Goal: Navigation & Orientation: Find specific page/section

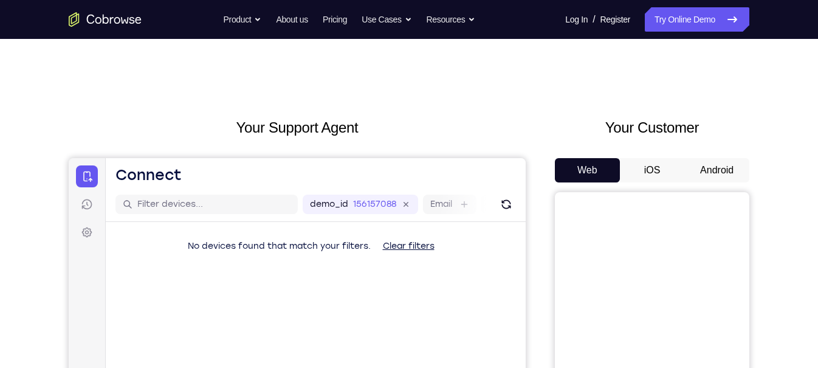
click at [716, 162] on button "Android" at bounding box center [717, 170] width 65 height 24
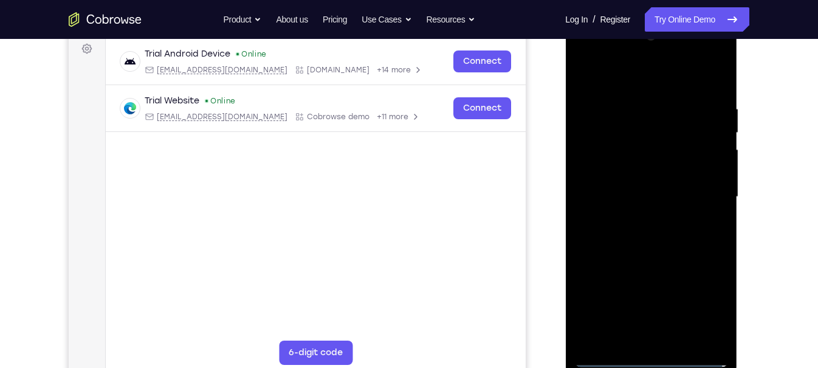
scroll to position [181, 0]
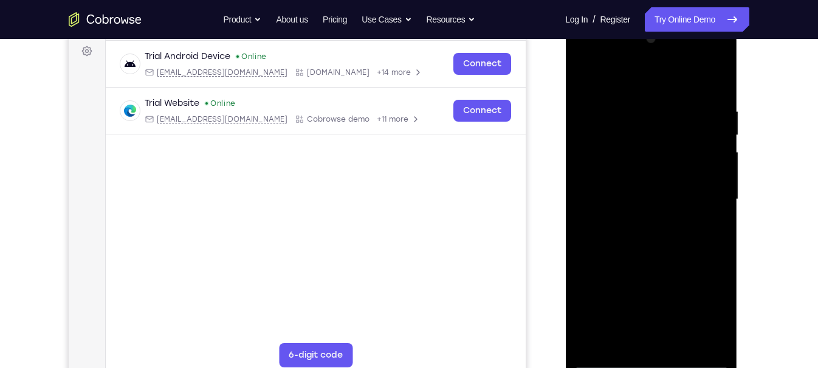
click at [649, 362] on div at bounding box center [651, 199] width 153 height 341
click at [696, 300] on div at bounding box center [651, 199] width 153 height 341
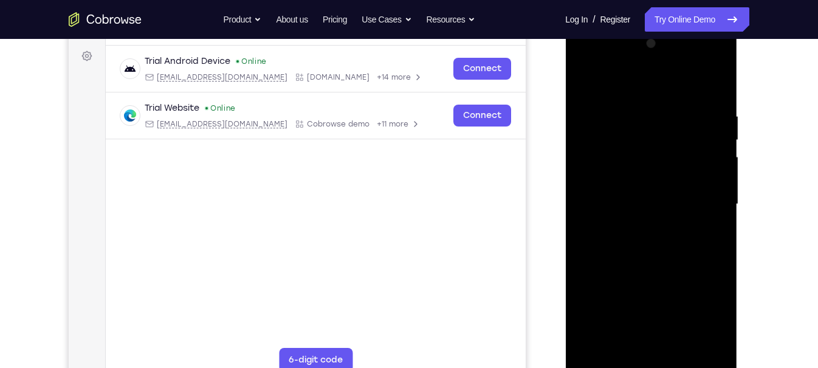
scroll to position [175, 0]
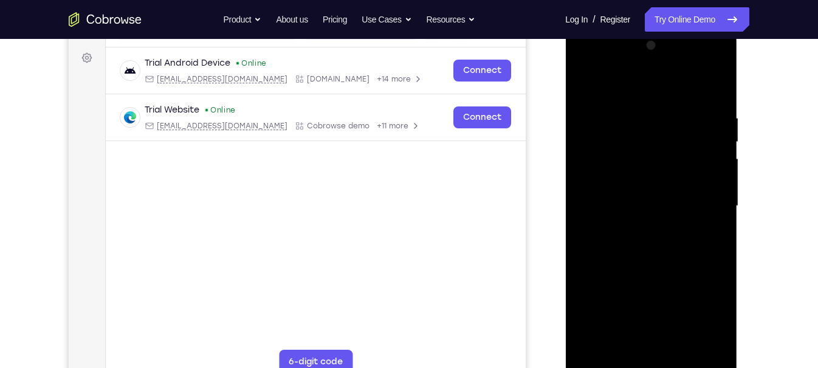
click at [628, 84] on div at bounding box center [651, 206] width 153 height 341
click at [604, 164] on div at bounding box center [651, 206] width 153 height 341
click at [640, 209] on div at bounding box center [651, 206] width 153 height 341
click at [640, 210] on div at bounding box center [651, 206] width 153 height 341
click at [640, 220] on div at bounding box center [651, 206] width 153 height 341
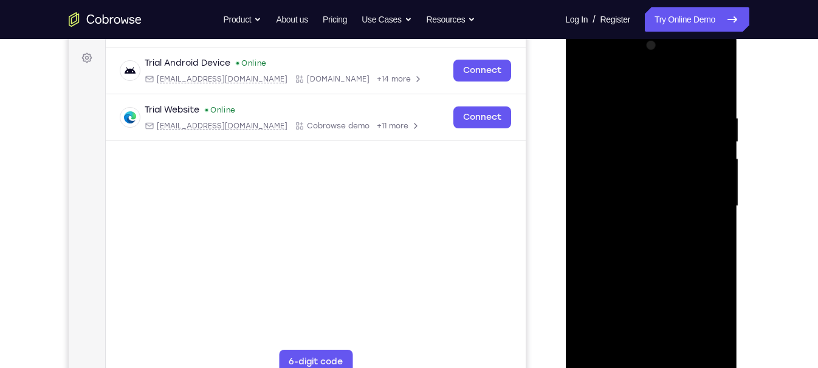
click at [640, 345] on div at bounding box center [651, 206] width 153 height 341
drag, startPoint x: 701, startPoint y: 176, endPoint x: 613, endPoint y: 162, distance: 88.8
click at [613, 162] on div at bounding box center [651, 206] width 153 height 341
click at [602, 242] on div at bounding box center [651, 206] width 153 height 341
click at [590, 226] on div at bounding box center [651, 206] width 153 height 341
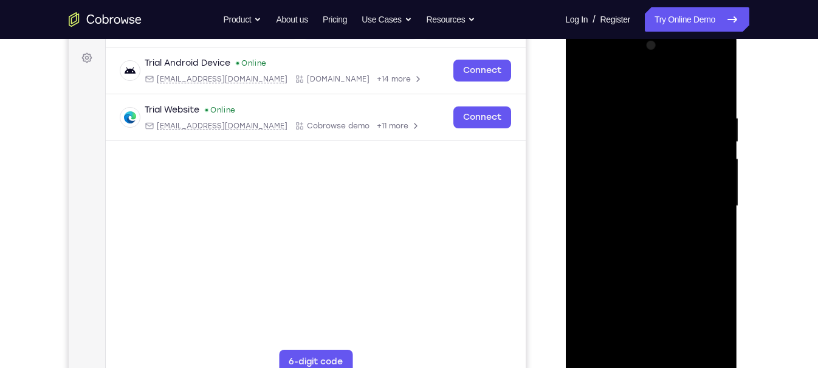
click at [597, 227] on div at bounding box center [651, 206] width 153 height 341
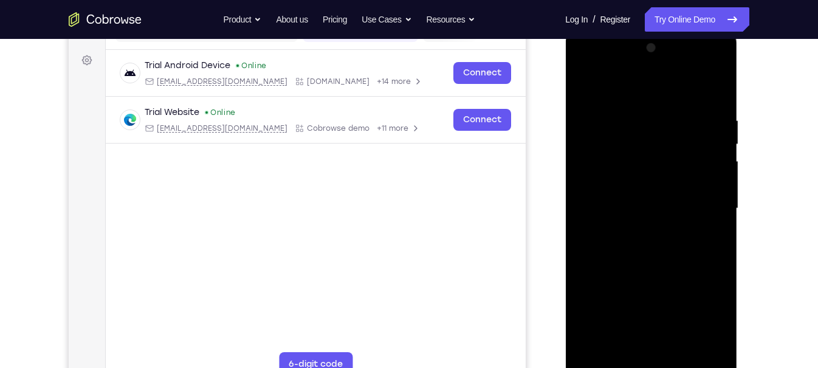
scroll to position [171, 0]
drag, startPoint x: 635, startPoint y: 224, endPoint x: 631, endPoint y: 91, distance: 133.2
click at [631, 91] on div at bounding box center [651, 209] width 153 height 341
drag, startPoint x: 637, startPoint y: 133, endPoint x: 632, endPoint y: 176, distance: 42.8
click at [632, 176] on div at bounding box center [651, 209] width 153 height 341
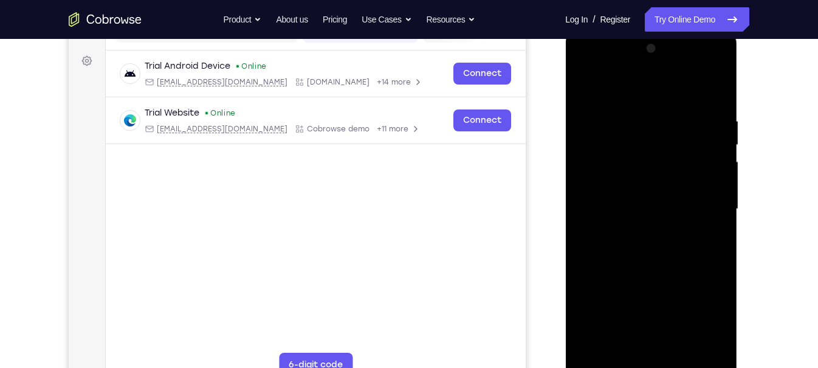
drag, startPoint x: 652, startPoint y: 136, endPoint x: 639, endPoint y: 255, distance: 119.4
click at [639, 255] on div at bounding box center [651, 209] width 153 height 341
drag, startPoint x: 645, startPoint y: 189, endPoint x: 641, endPoint y: 213, distance: 25.2
click at [641, 213] on div at bounding box center [651, 209] width 153 height 341
click at [621, 128] on div at bounding box center [651, 209] width 153 height 341
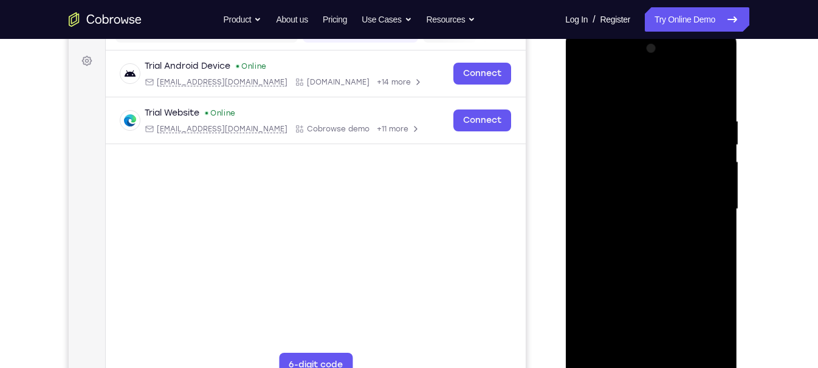
click at [650, 168] on div at bounding box center [651, 209] width 153 height 341
click at [592, 112] on div at bounding box center [651, 209] width 153 height 341
click at [662, 151] on div at bounding box center [651, 209] width 153 height 341
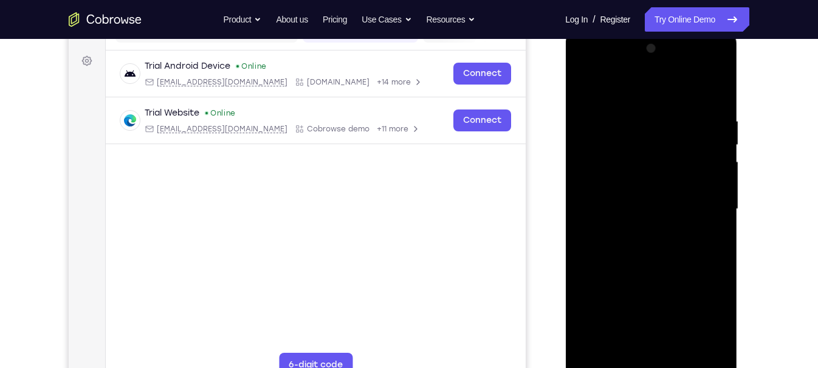
click at [601, 159] on div at bounding box center [651, 209] width 153 height 341
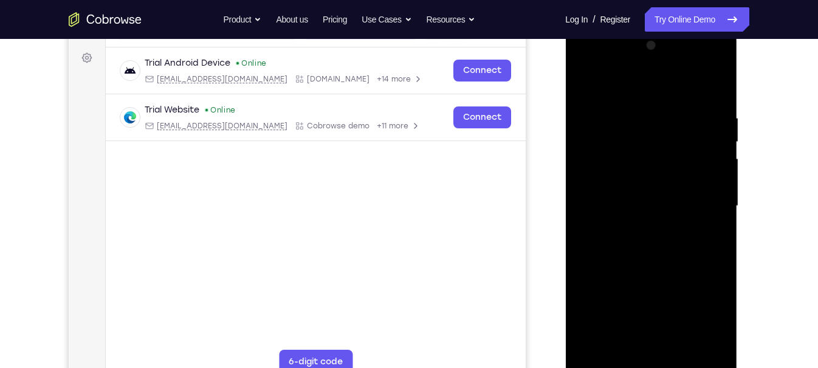
scroll to position [177, 0]
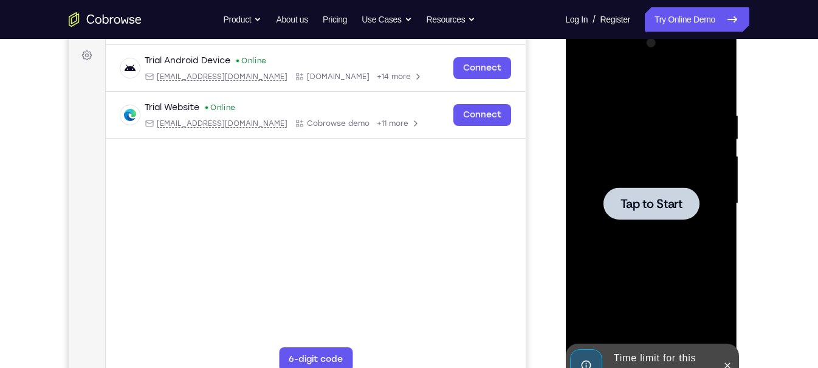
click at [634, 185] on div at bounding box center [651, 203] width 153 height 341
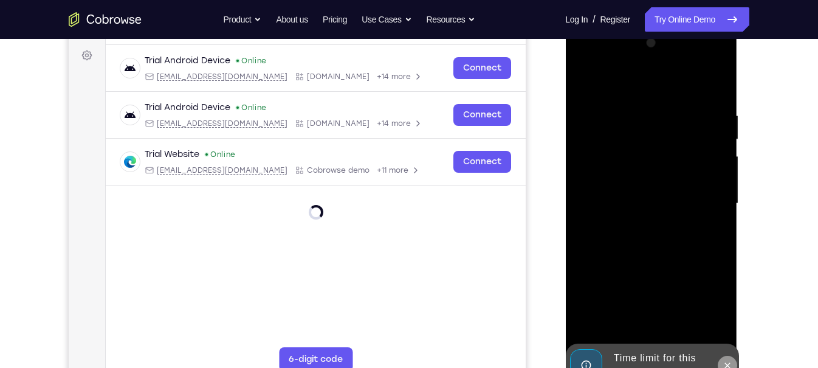
click at [726, 367] on icon at bounding box center [727, 366] width 10 height 10
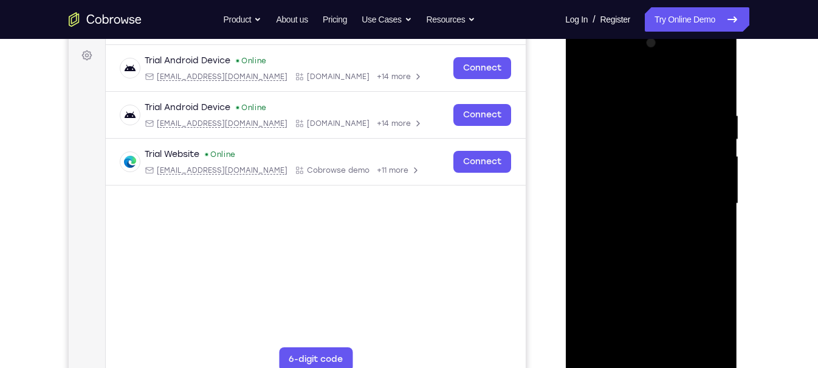
click at [654, 362] on div at bounding box center [651, 203] width 153 height 341
click at [697, 320] on div at bounding box center [651, 203] width 153 height 341
click at [633, 83] on div at bounding box center [651, 203] width 153 height 341
click at [600, 164] on div at bounding box center [651, 203] width 153 height 341
click at [643, 209] on div at bounding box center [651, 203] width 153 height 341
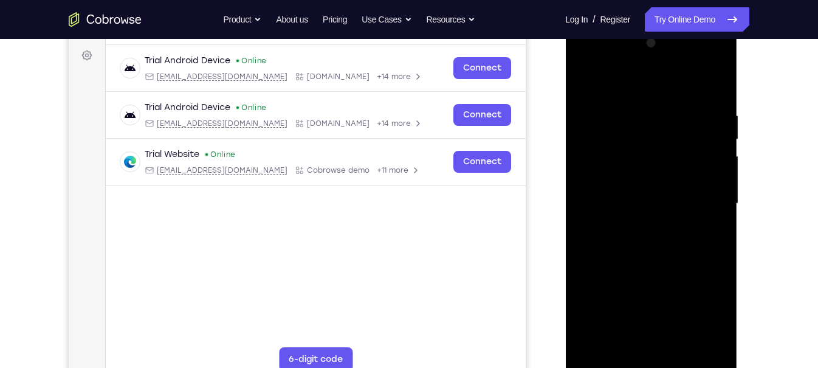
click at [647, 220] on div at bounding box center [651, 203] width 153 height 341
click at [657, 343] on div at bounding box center [651, 203] width 153 height 341
click at [592, 181] on div at bounding box center [651, 203] width 153 height 341
drag, startPoint x: 652, startPoint y: 202, endPoint x: 705, endPoint y: 166, distance: 63.4
click at [705, 166] on div at bounding box center [651, 203] width 153 height 341
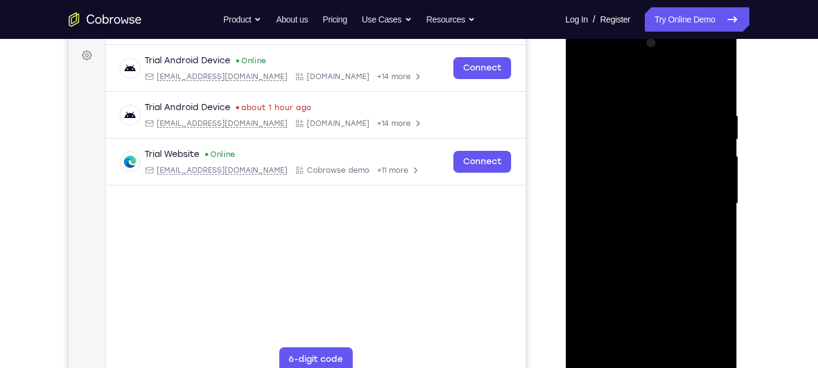
click at [586, 234] on div at bounding box center [651, 203] width 153 height 341
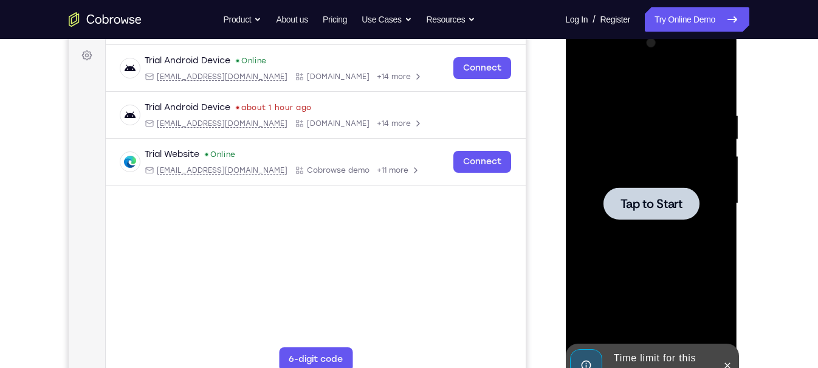
scroll to position [204, 0]
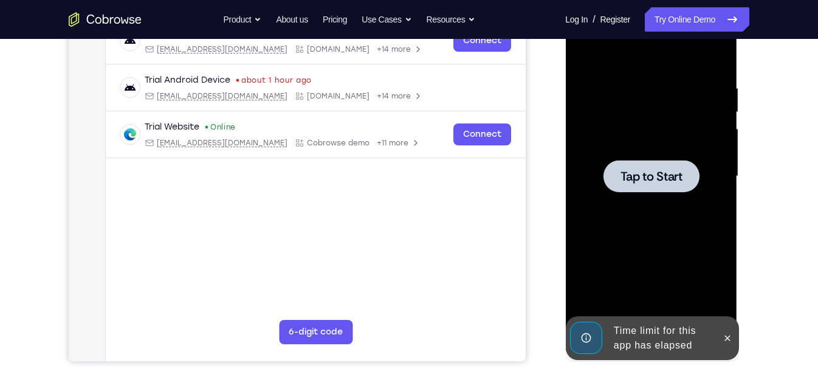
click at [680, 159] on div at bounding box center [651, 176] width 153 height 341
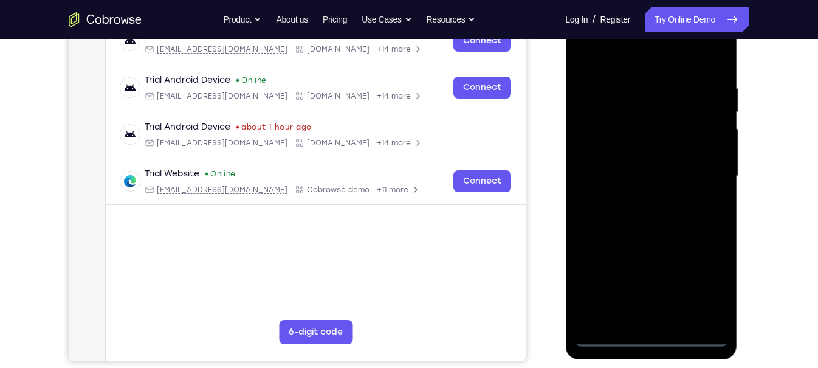
click at [654, 337] on div at bounding box center [651, 176] width 153 height 341
click at [698, 282] on div at bounding box center [651, 176] width 153 height 341
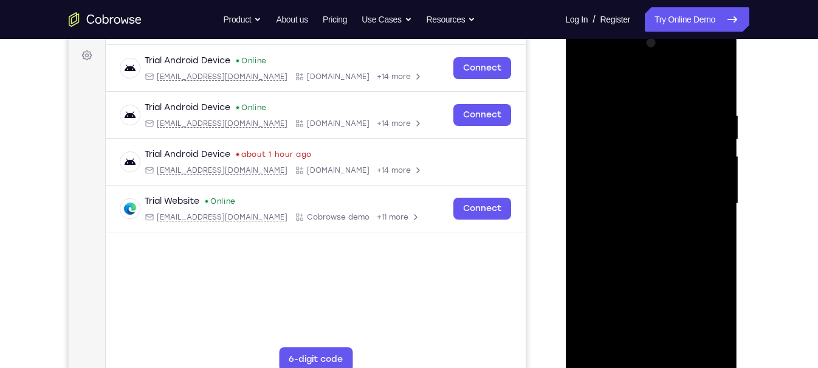
scroll to position [176, 0]
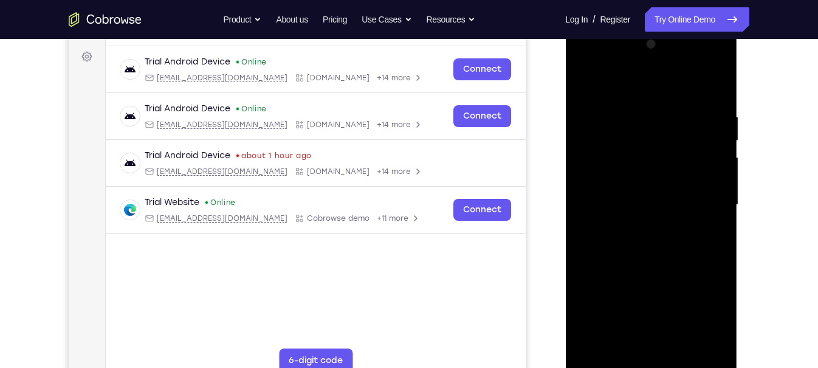
click at [616, 89] on div at bounding box center [651, 205] width 153 height 341
click at [708, 202] on div at bounding box center [651, 205] width 153 height 341
click at [657, 331] on div at bounding box center [651, 205] width 153 height 341
click at [640, 350] on div at bounding box center [651, 205] width 153 height 341
click at [609, 364] on div at bounding box center [651, 205] width 153 height 341
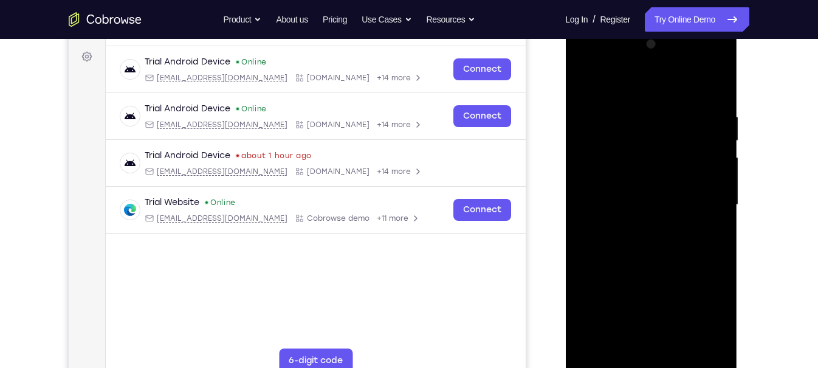
click at [666, 350] on div at bounding box center [651, 205] width 153 height 341
click at [653, 190] on div at bounding box center [651, 205] width 153 height 341
click at [654, 200] on div at bounding box center [651, 205] width 153 height 341
click at [656, 242] on div at bounding box center [651, 205] width 153 height 341
click at [713, 100] on div at bounding box center [651, 205] width 153 height 341
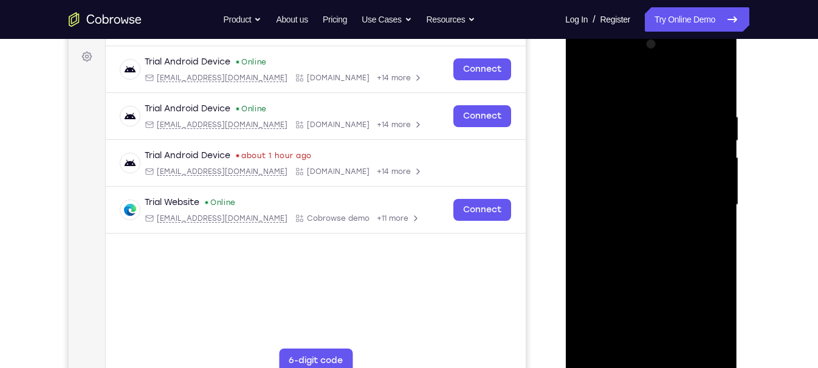
click at [631, 98] on div at bounding box center [651, 205] width 153 height 341
drag, startPoint x: 676, startPoint y: 211, endPoint x: 588, endPoint y: 201, distance: 88.7
click at [588, 201] on div at bounding box center [651, 205] width 153 height 341
click at [713, 90] on div at bounding box center [651, 205] width 153 height 341
drag, startPoint x: 706, startPoint y: 103, endPoint x: 612, endPoint y: 109, distance: 93.8
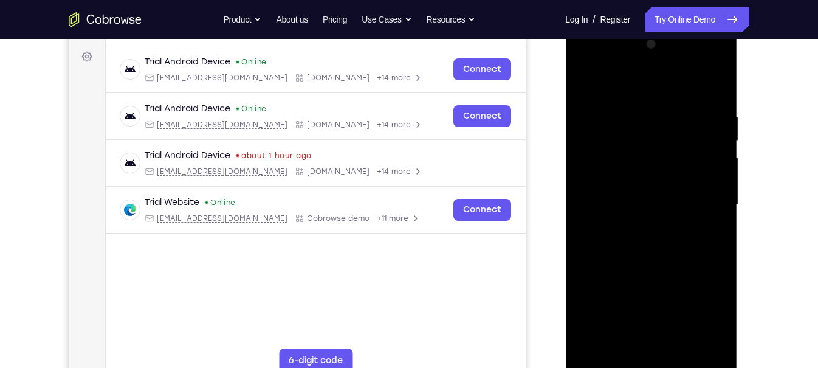
click at [612, 109] on div at bounding box center [651, 205] width 153 height 341
click at [720, 232] on div at bounding box center [651, 205] width 153 height 341
click at [716, 216] on div at bounding box center [651, 205] width 153 height 341
click at [720, 214] on div at bounding box center [651, 205] width 153 height 341
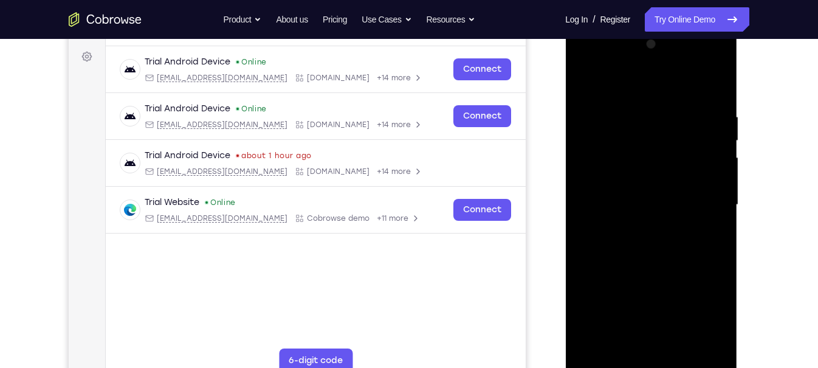
click at [720, 214] on div at bounding box center [651, 205] width 153 height 341
click at [718, 208] on div at bounding box center [651, 205] width 153 height 341
click at [718, 204] on div at bounding box center [651, 205] width 153 height 341
click at [720, 193] on div at bounding box center [651, 205] width 153 height 341
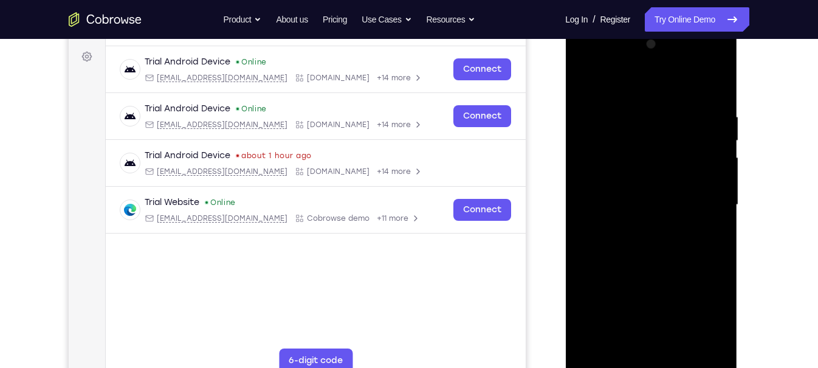
click at [720, 193] on div at bounding box center [651, 205] width 153 height 341
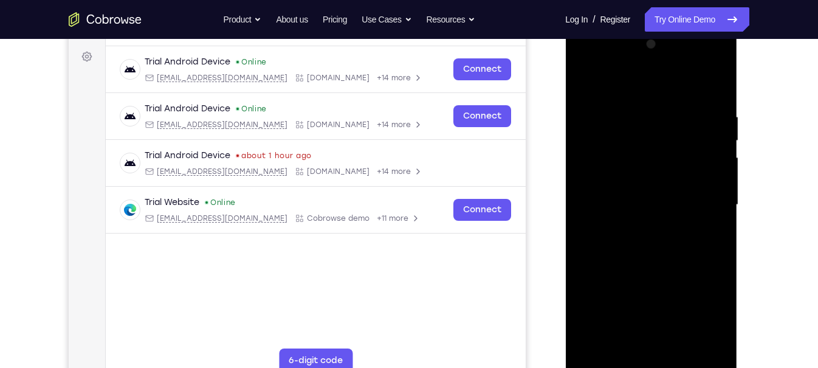
click at [720, 193] on div at bounding box center [651, 205] width 153 height 341
click at [720, 175] on div at bounding box center [651, 205] width 153 height 341
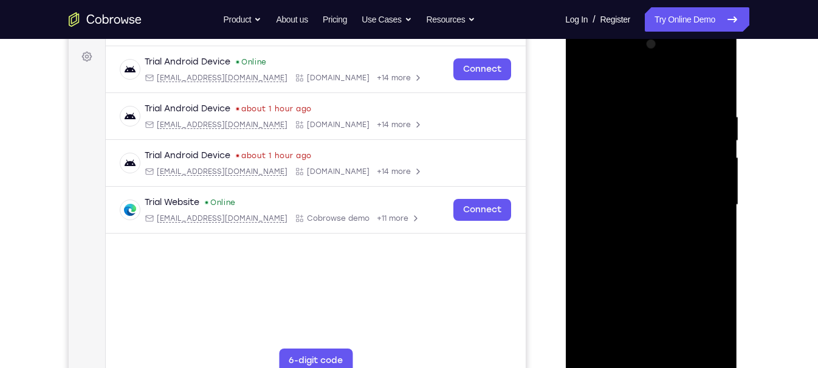
click at [720, 175] on div at bounding box center [651, 205] width 153 height 341
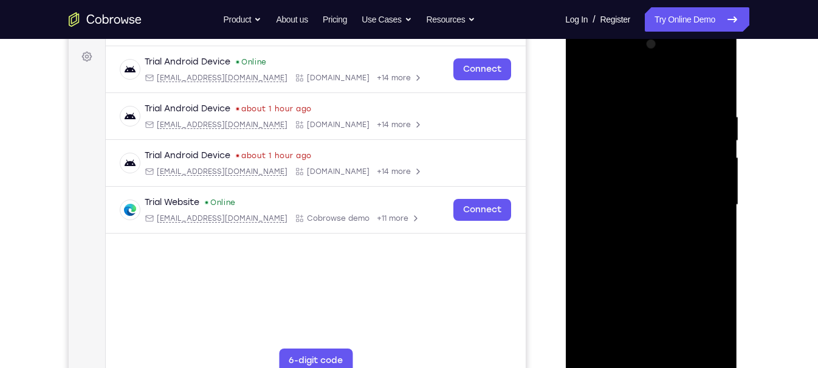
click at [720, 161] on div at bounding box center [651, 205] width 153 height 341
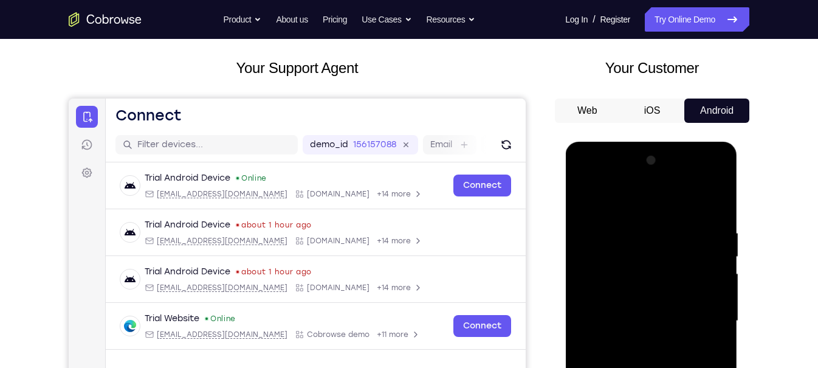
scroll to position [62, 0]
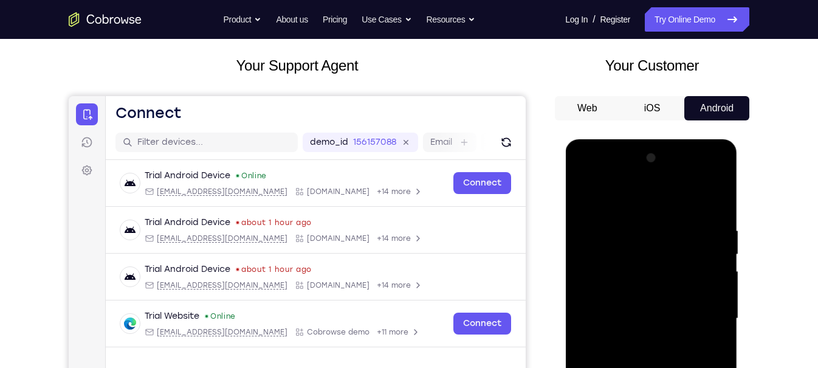
click at [678, 105] on button "iOS" at bounding box center [652, 108] width 65 height 24
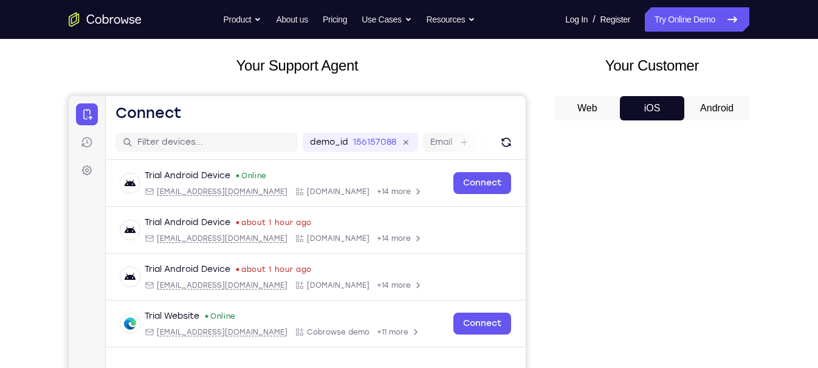
click at [727, 96] on button "Android" at bounding box center [717, 108] width 65 height 24
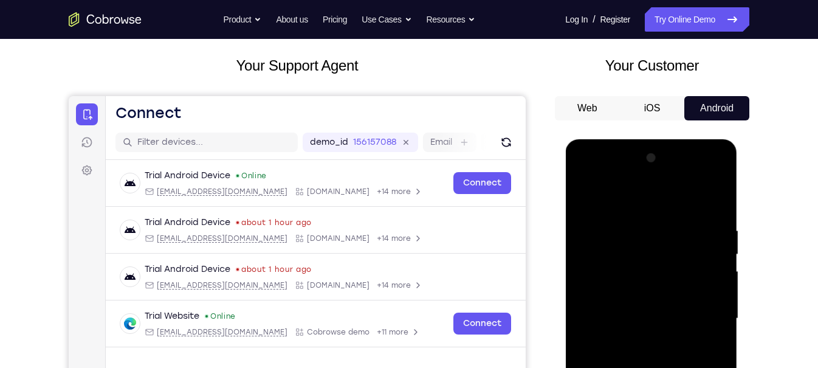
click at [655, 96] on button "iOS" at bounding box center [652, 108] width 65 height 24
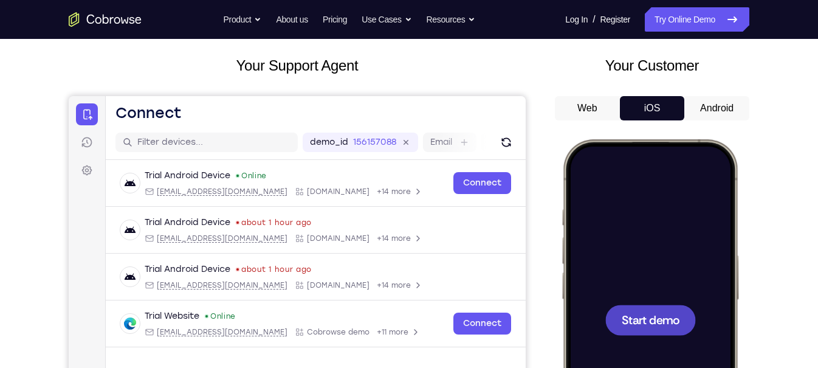
click at [718, 96] on button "Android" at bounding box center [717, 108] width 65 height 24
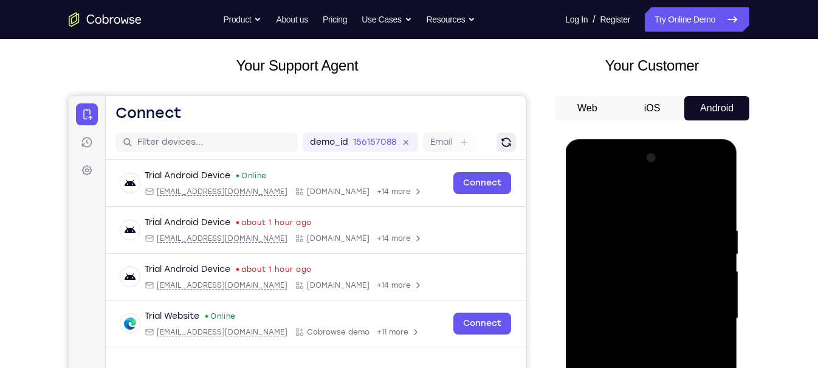
click at [513, 143] on icon "Refresh" at bounding box center [506, 142] width 12 height 12
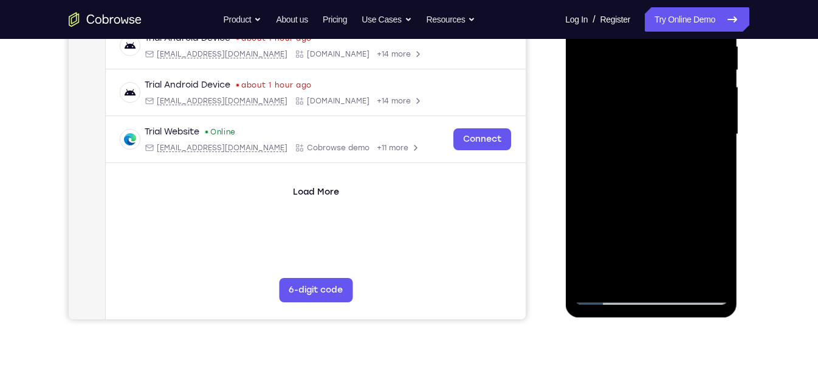
scroll to position [254, 0]
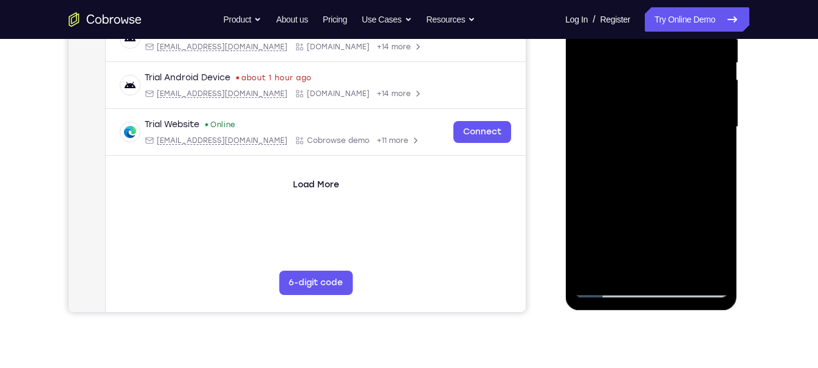
click at [656, 286] on div at bounding box center [651, 127] width 153 height 341
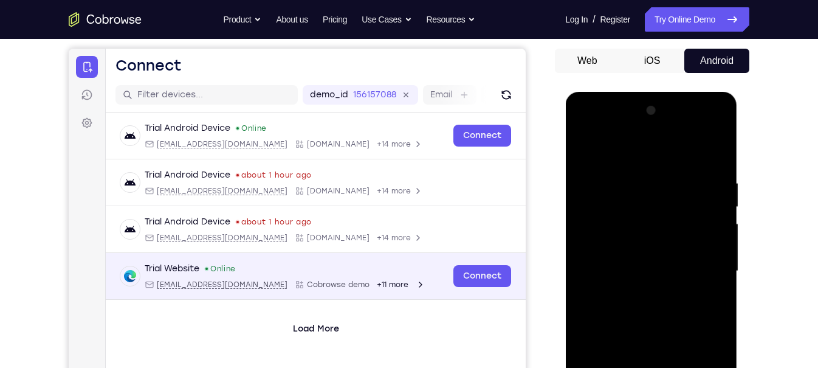
scroll to position [97, 0]
